Goal: Task Accomplishment & Management: Manage account settings

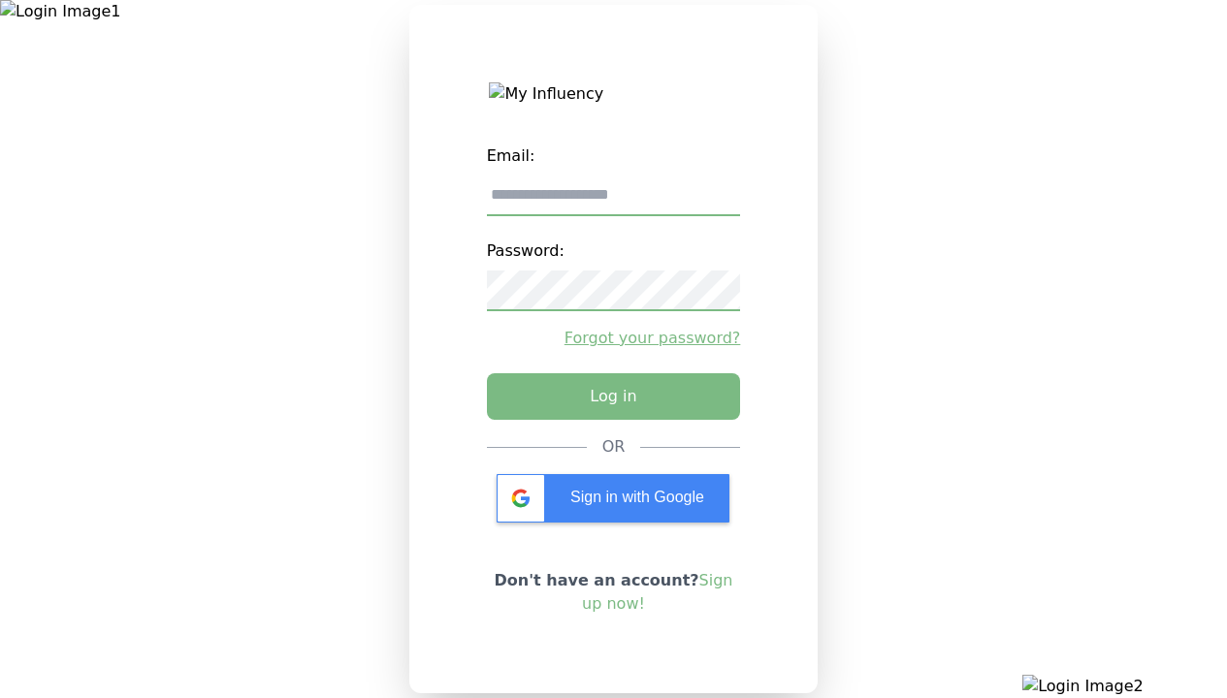
click at [613, 203] on input "email" at bounding box center [614, 196] width 254 height 41
type input "**********"
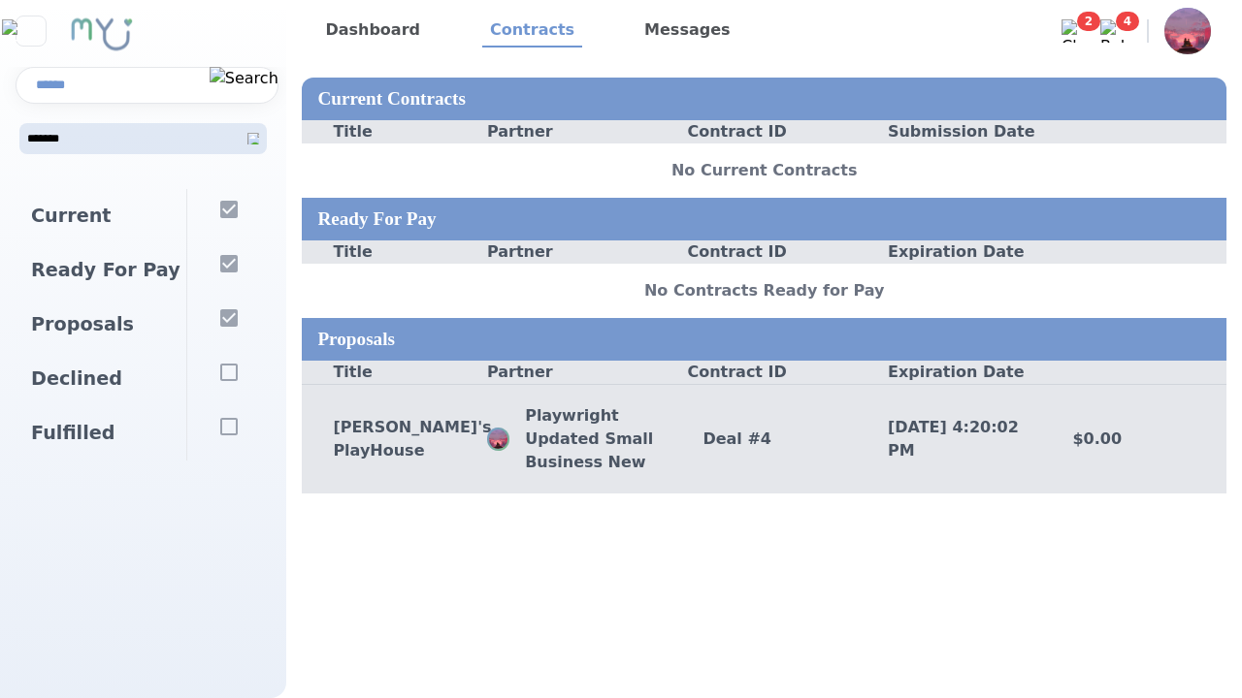
click at [763, 438] on div "Deal # 4" at bounding box center [763, 439] width 185 height 23
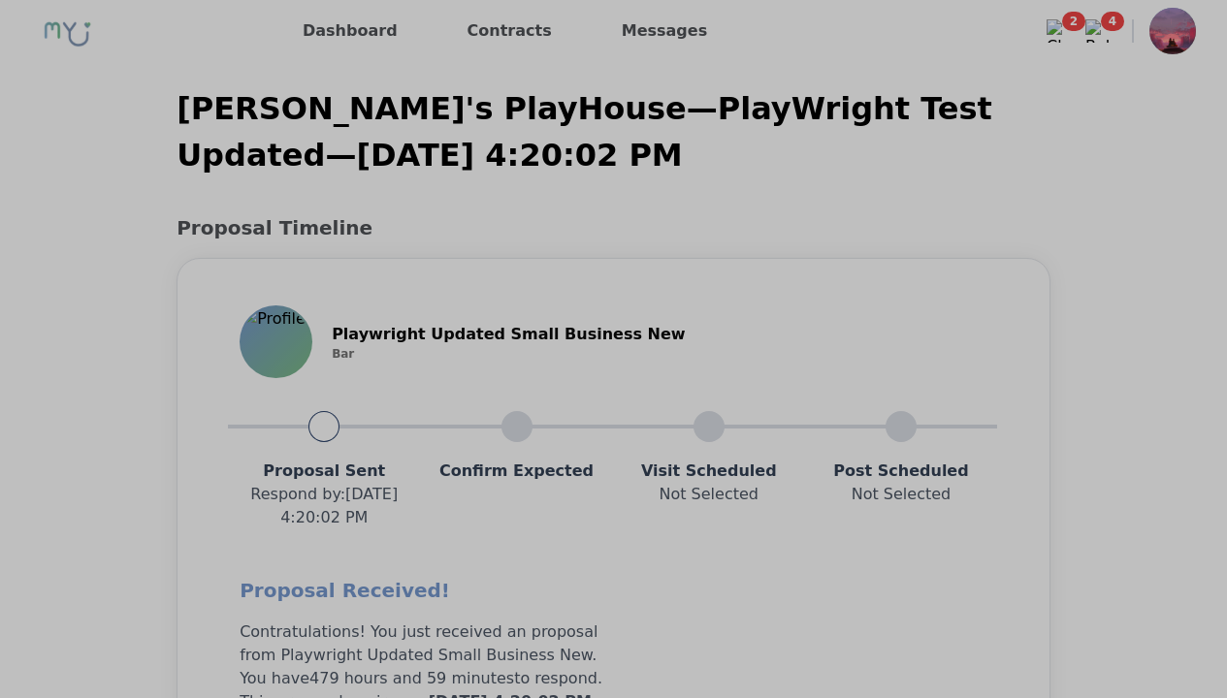
scroll to position [1554, 0]
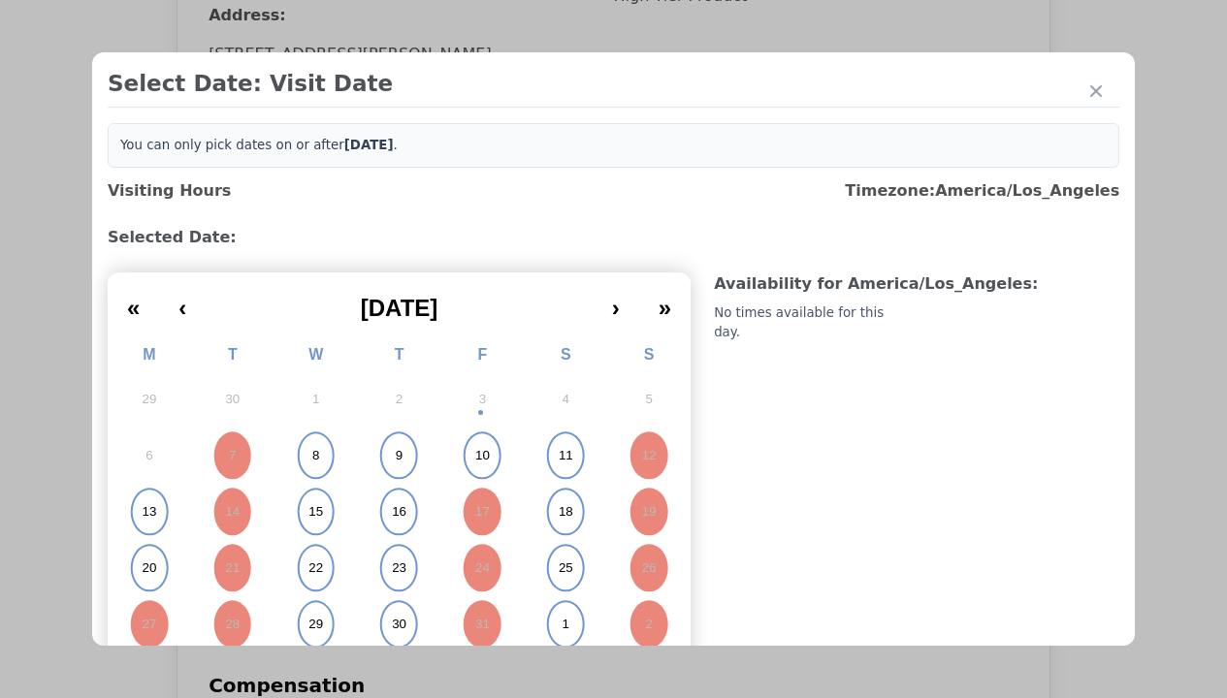
click at [313, 512] on abbr "15" at bounding box center [315, 511] width 15 height 17
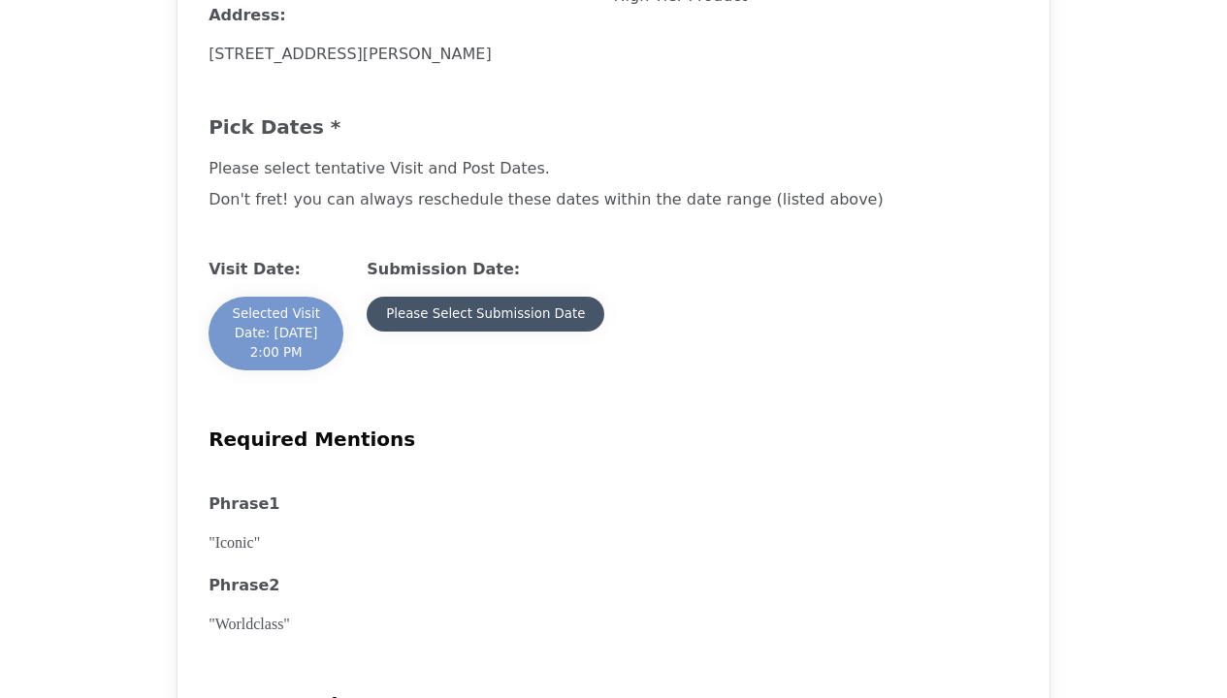
click at [484, 324] on div "Please Select Submission Date" at bounding box center [485, 314] width 199 height 19
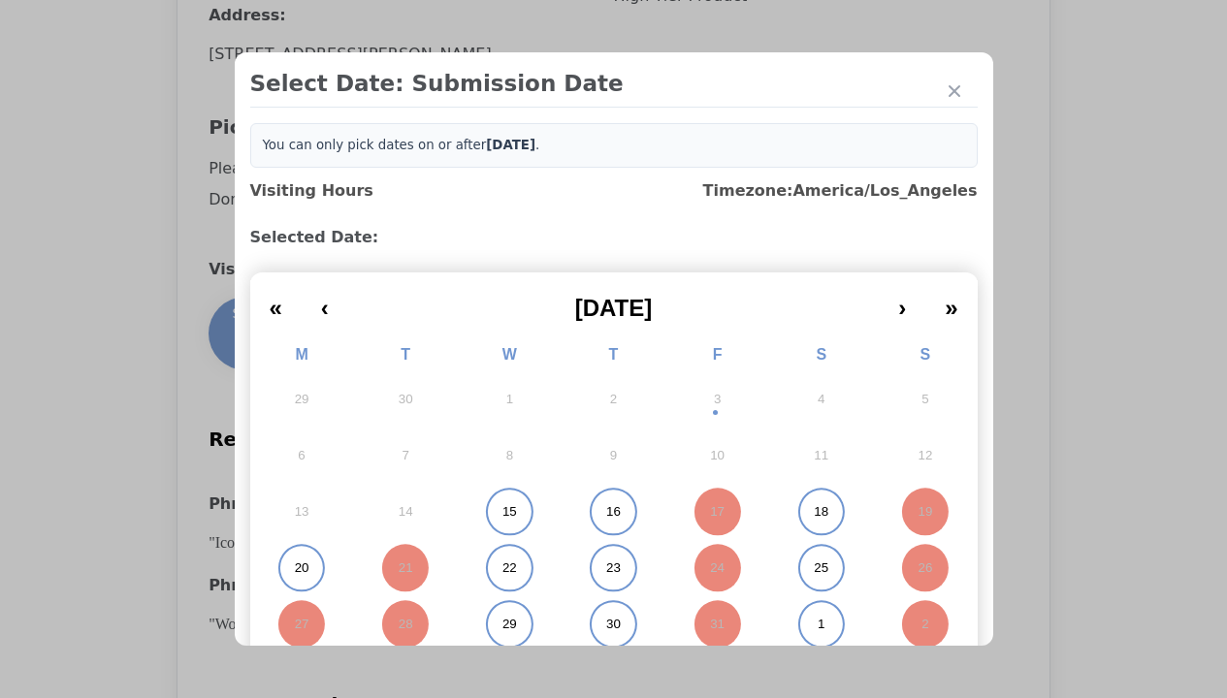
click at [502, 512] on abbr "15" at bounding box center [509, 511] width 15 height 17
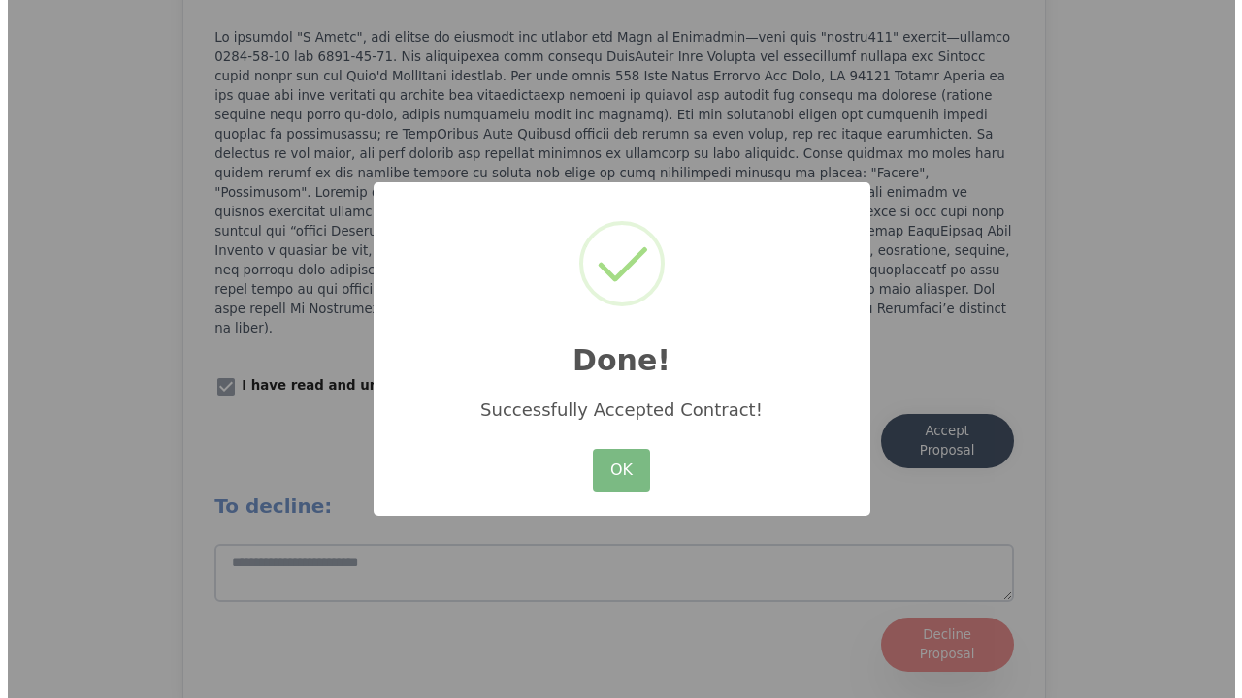
scroll to position [2475, 0]
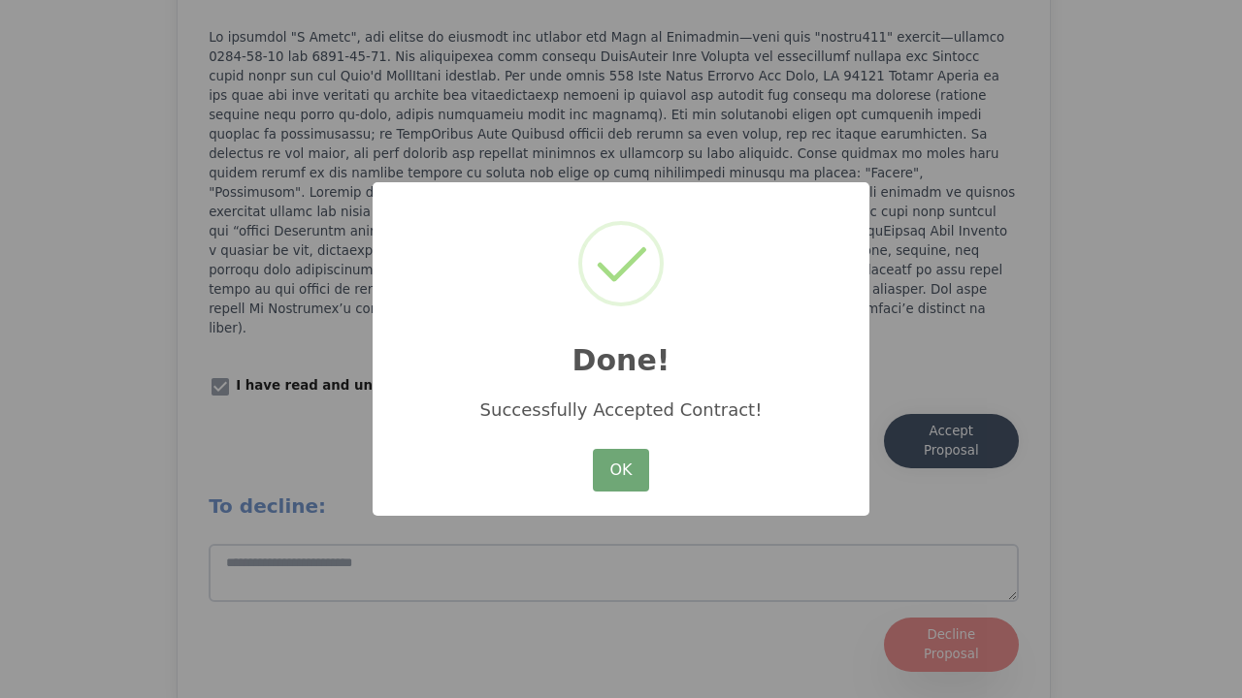
click at [621, 471] on button "OK" at bounding box center [621, 470] width 56 height 43
